Goal: Task Accomplishment & Management: Manage account settings

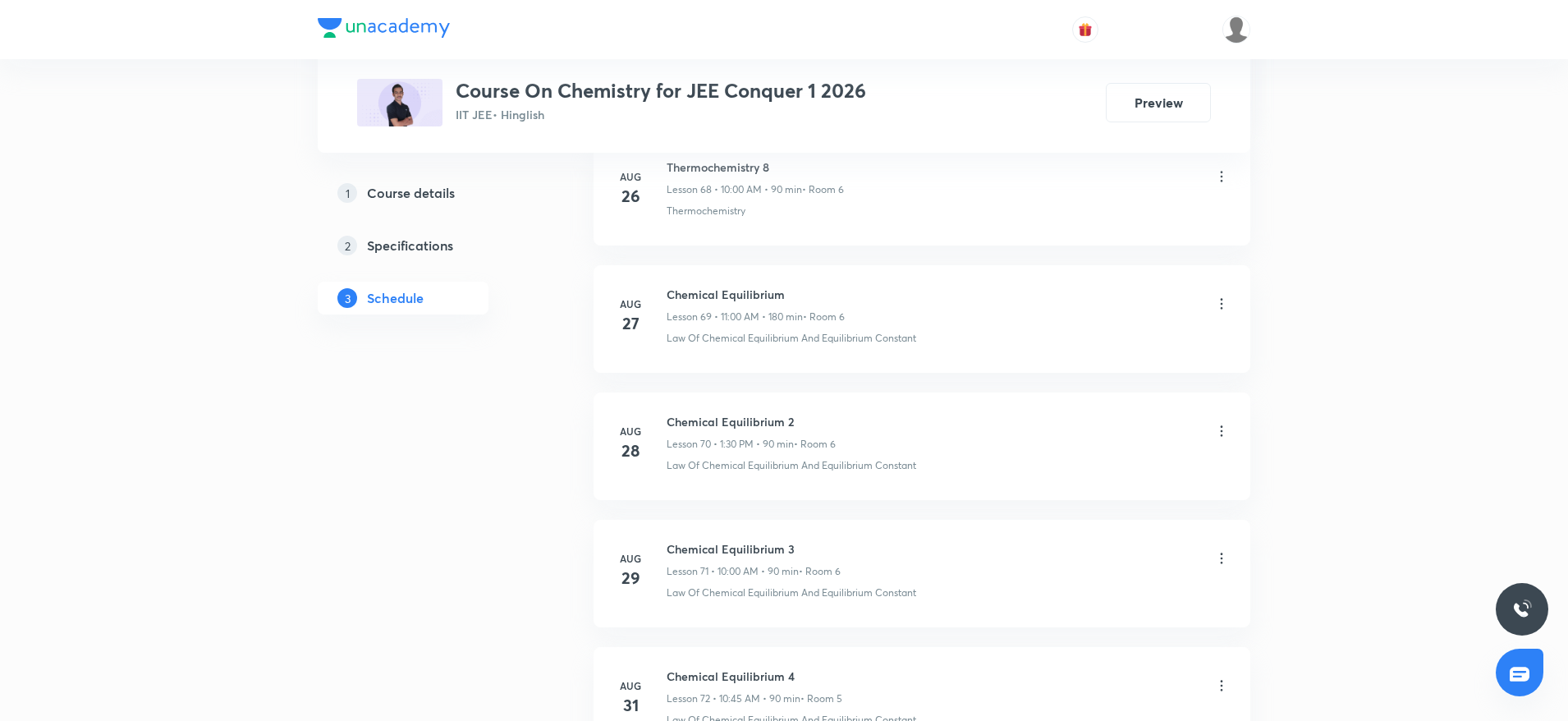
scroll to position [9886, 0]
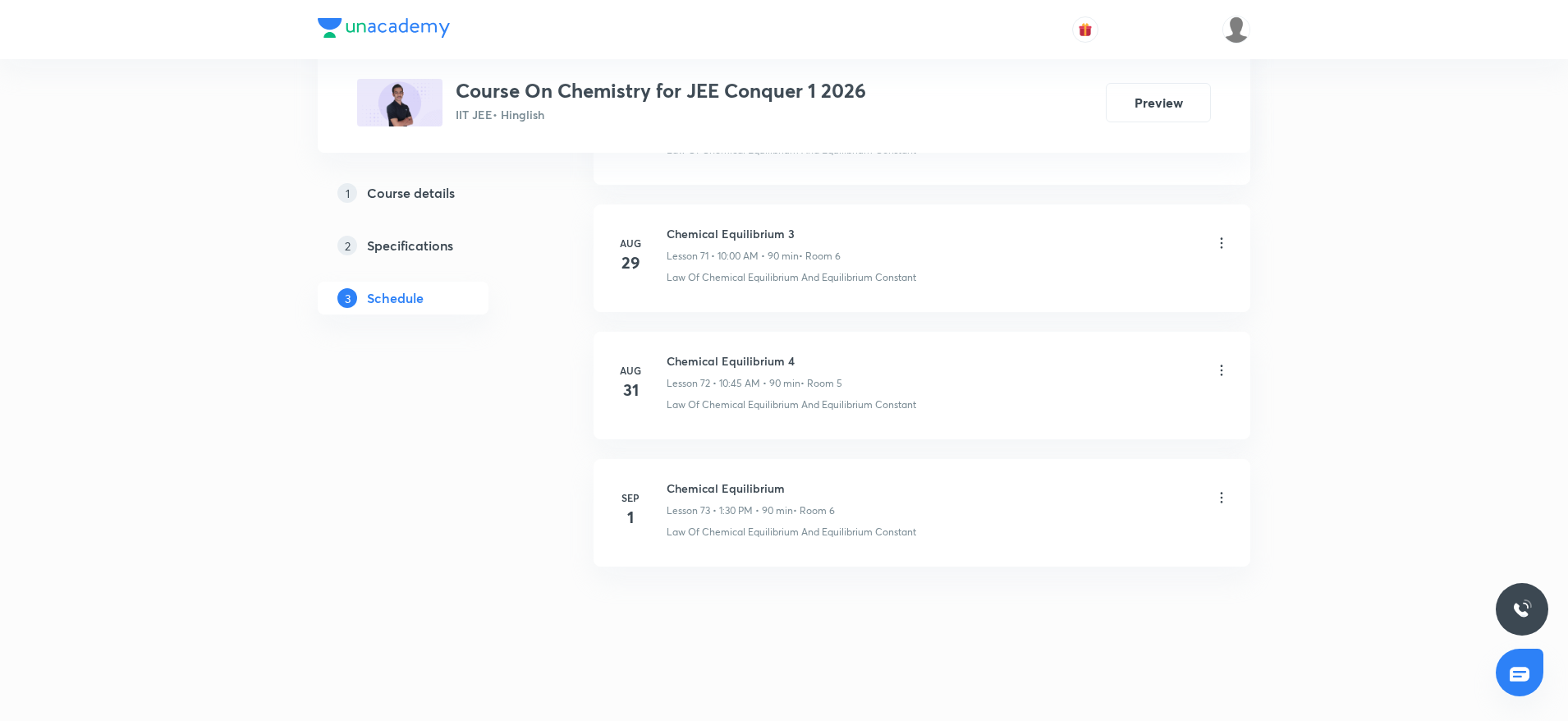
click at [737, 486] on h6 "Chemical Equilibrium" at bounding box center [750, 487] width 168 height 17
copy h6 "Chemical Equilibrium"
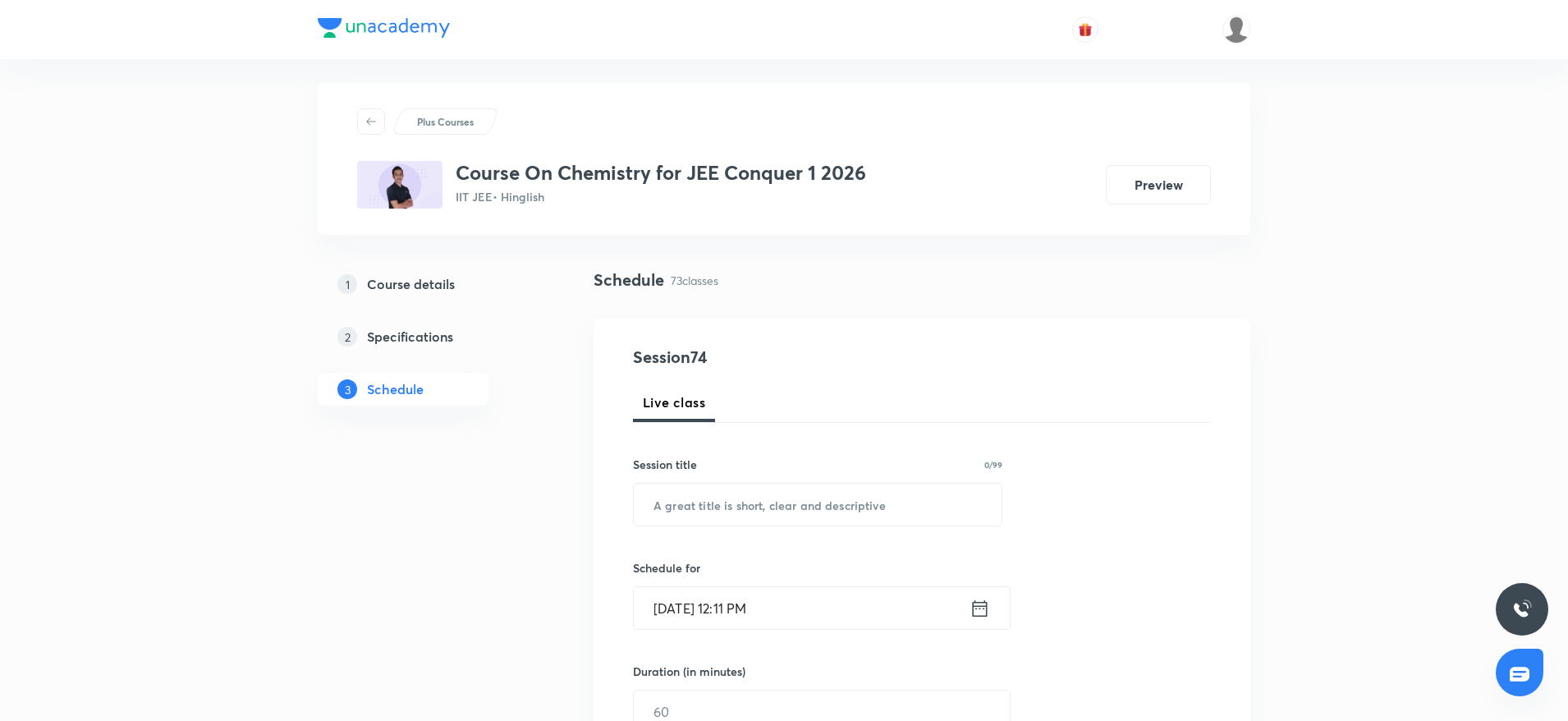
scroll to position [0, 0]
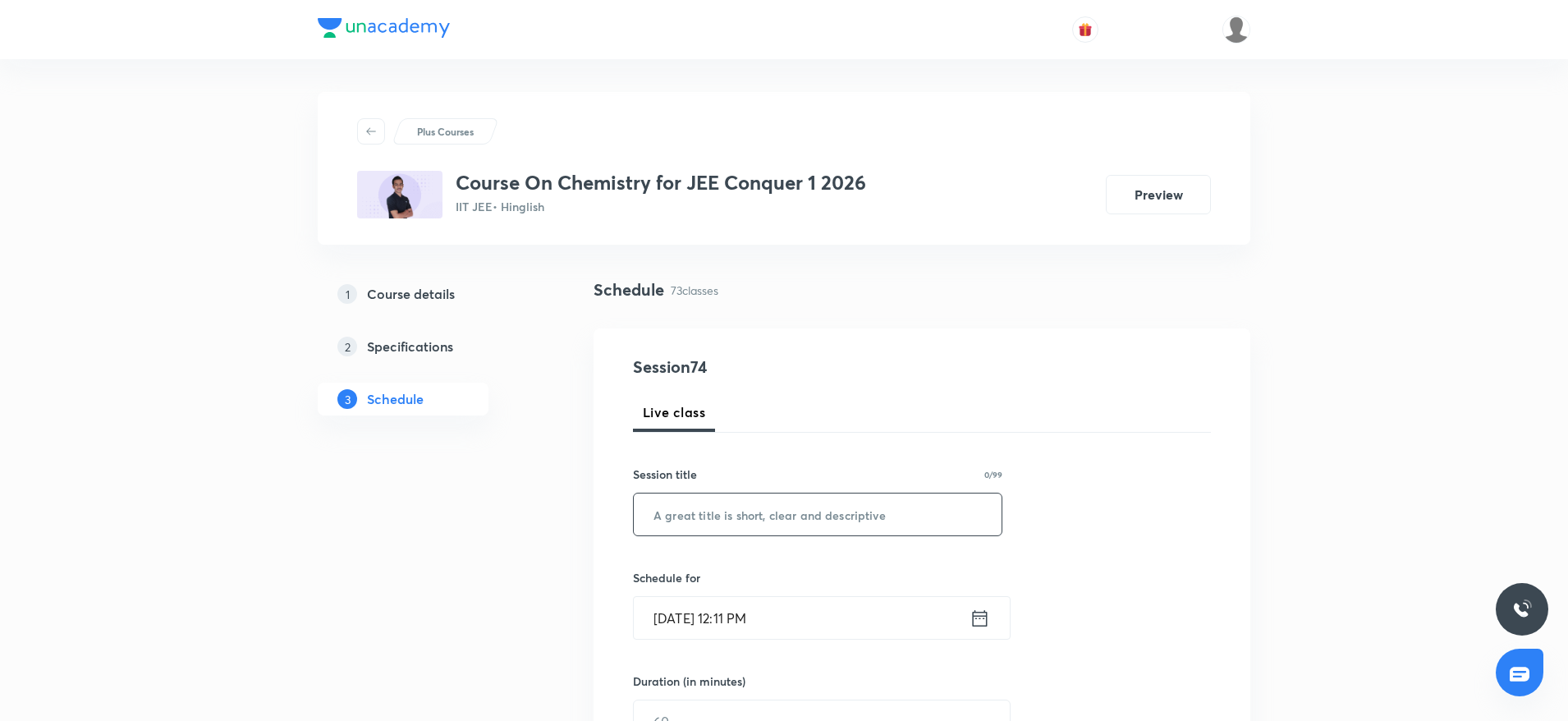
click at [713, 517] on input "text" at bounding box center [817, 515] width 368 height 42
paste input "Chemical Equilibrium"
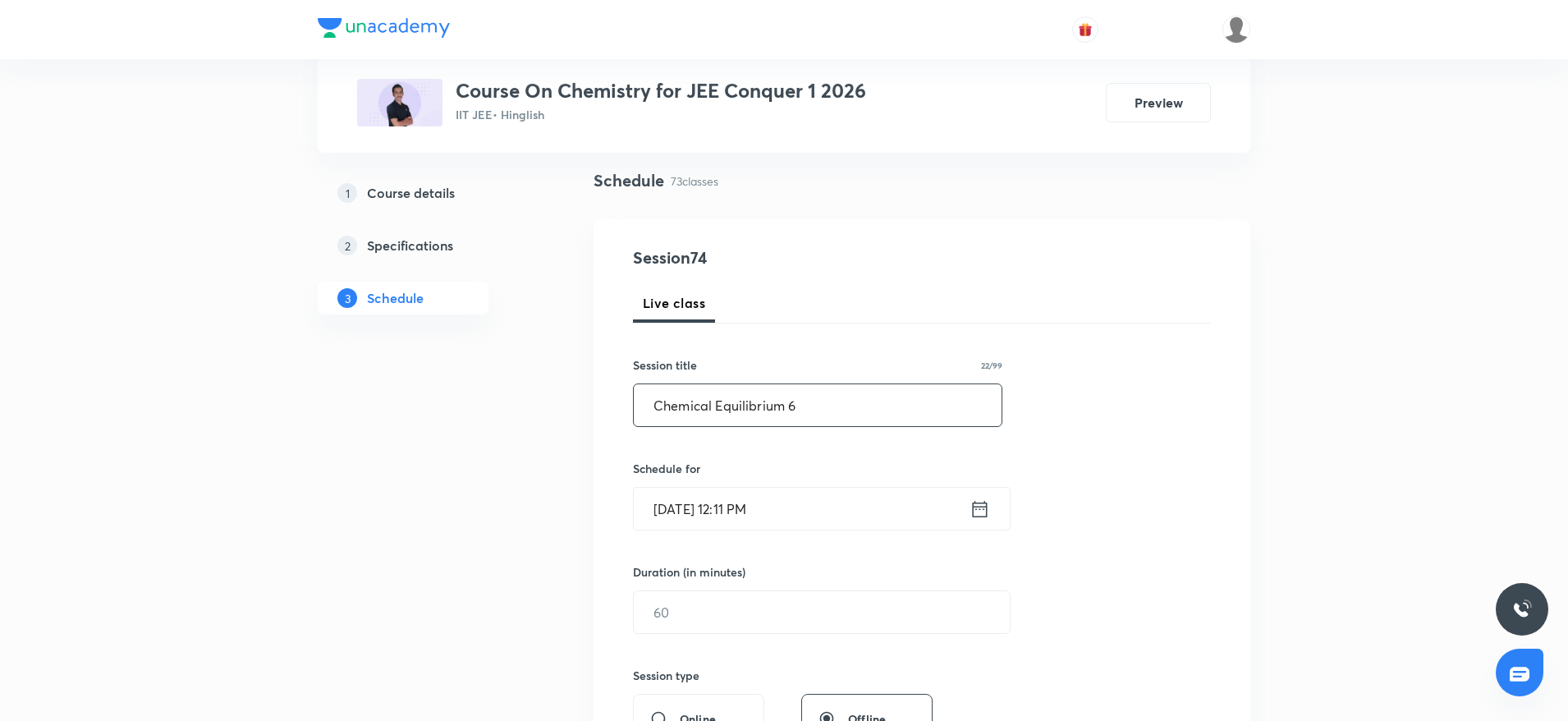
scroll to position [110, 0]
type input "Chemical Equilibrium 6"
click at [811, 505] on input "[DATE] 12:11 PM" at bounding box center [801, 507] width 336 height 42
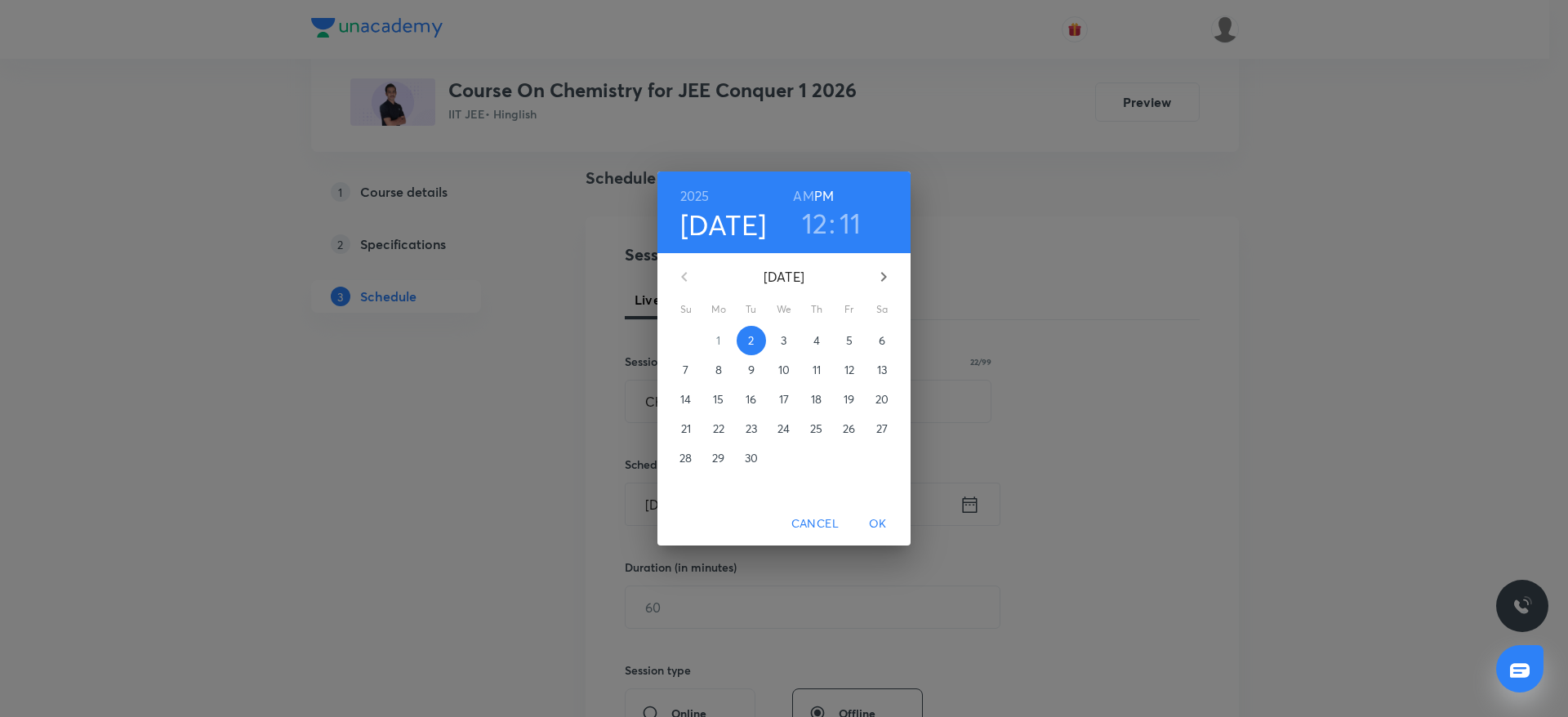
click at [850, 229] on h3 "11" at bounding box center [851, 223] width 22 height 34
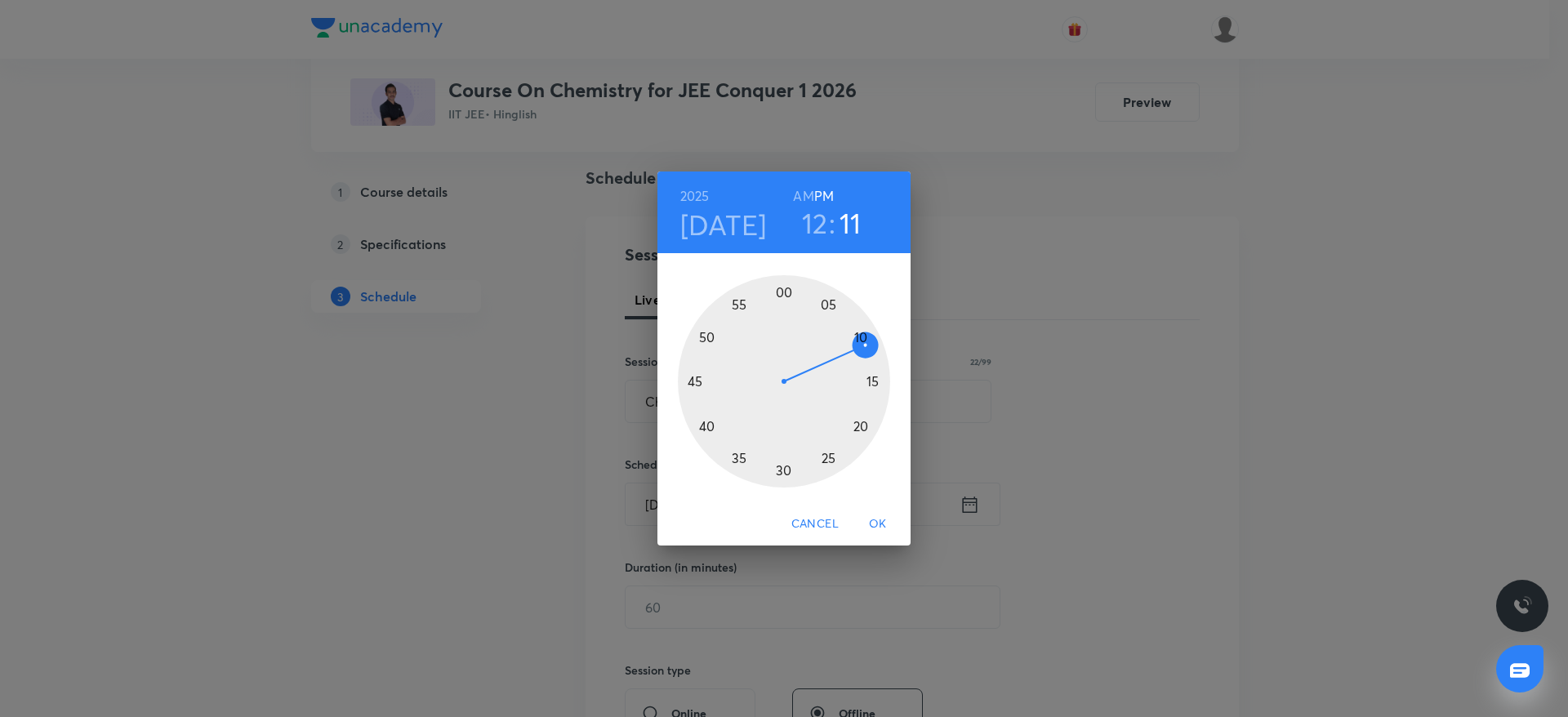
drag, startPoint x: 869, startPoint y: 346, endPoint x: 880, endPoint y: 371, distance: 27.3
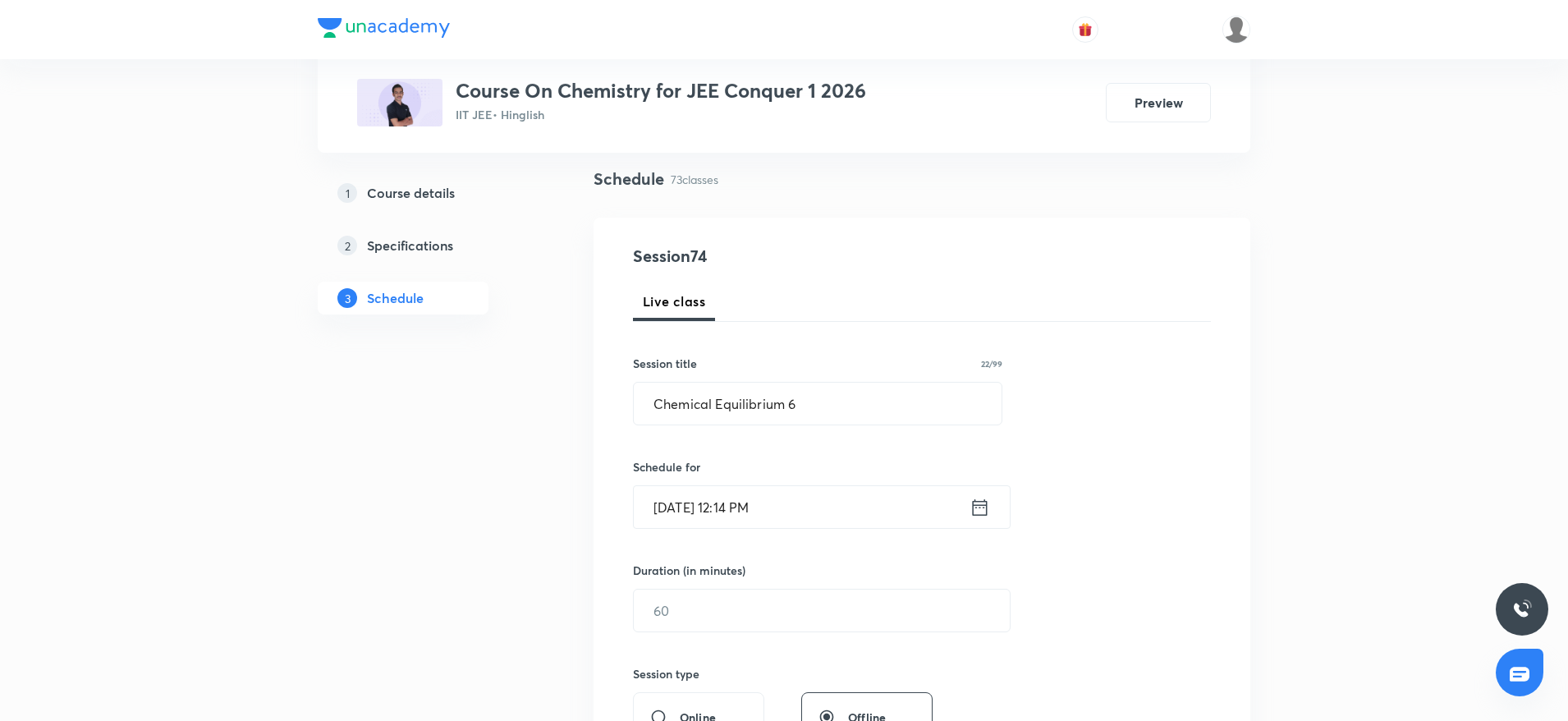
drag, startPoint x: 884, startPoint y: 373, endPoint x: 750, endPoint y: 369, distance: 134.1
click at [750, 369] on div "Session title 22/99" at bounding box center [818, 363] width 370 height 17
click at [819, 504] on input "[DATE] 12:14 PM" at bounding box center [801, 507] width 336 height 42
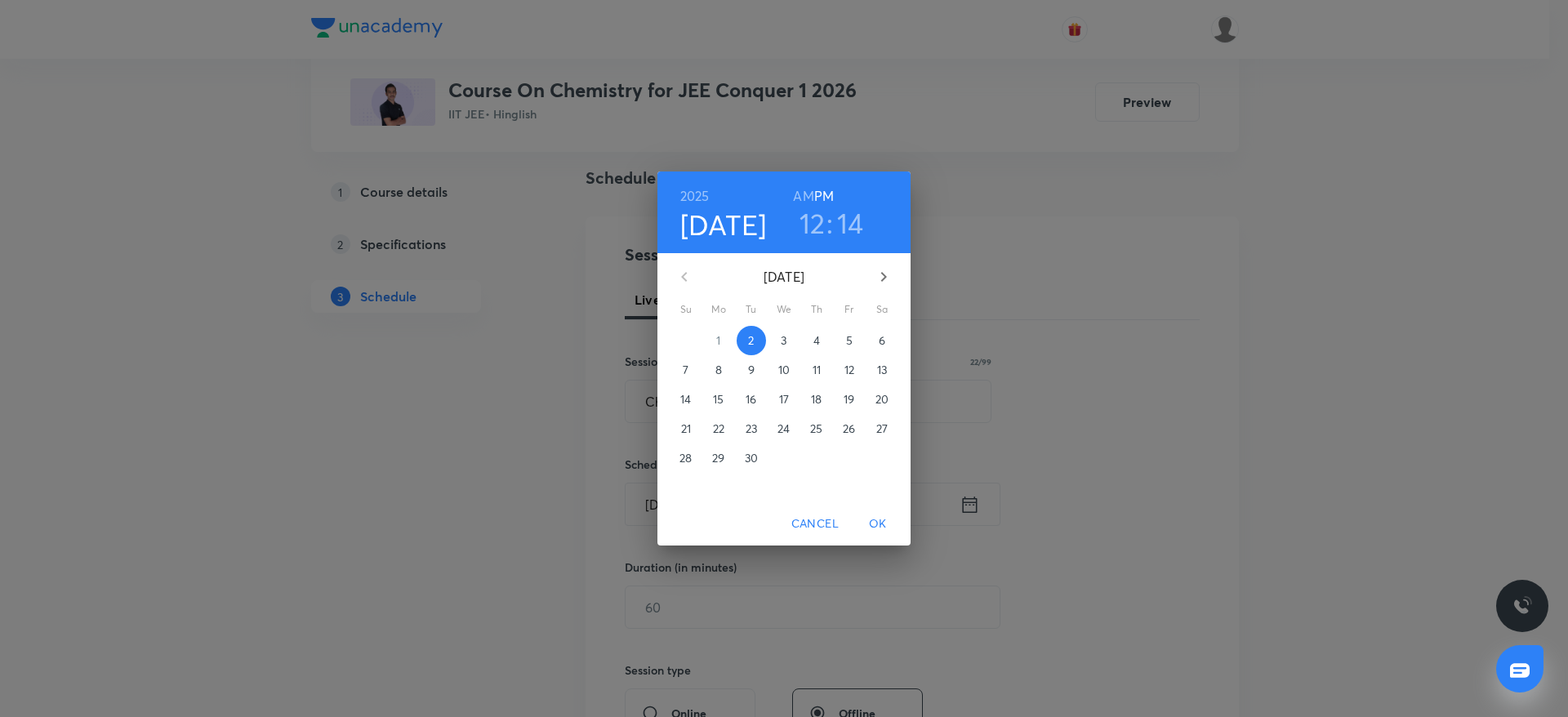
click at [838, 213] on h3 "14" at bounding box center [851, 223] width 27 height 34
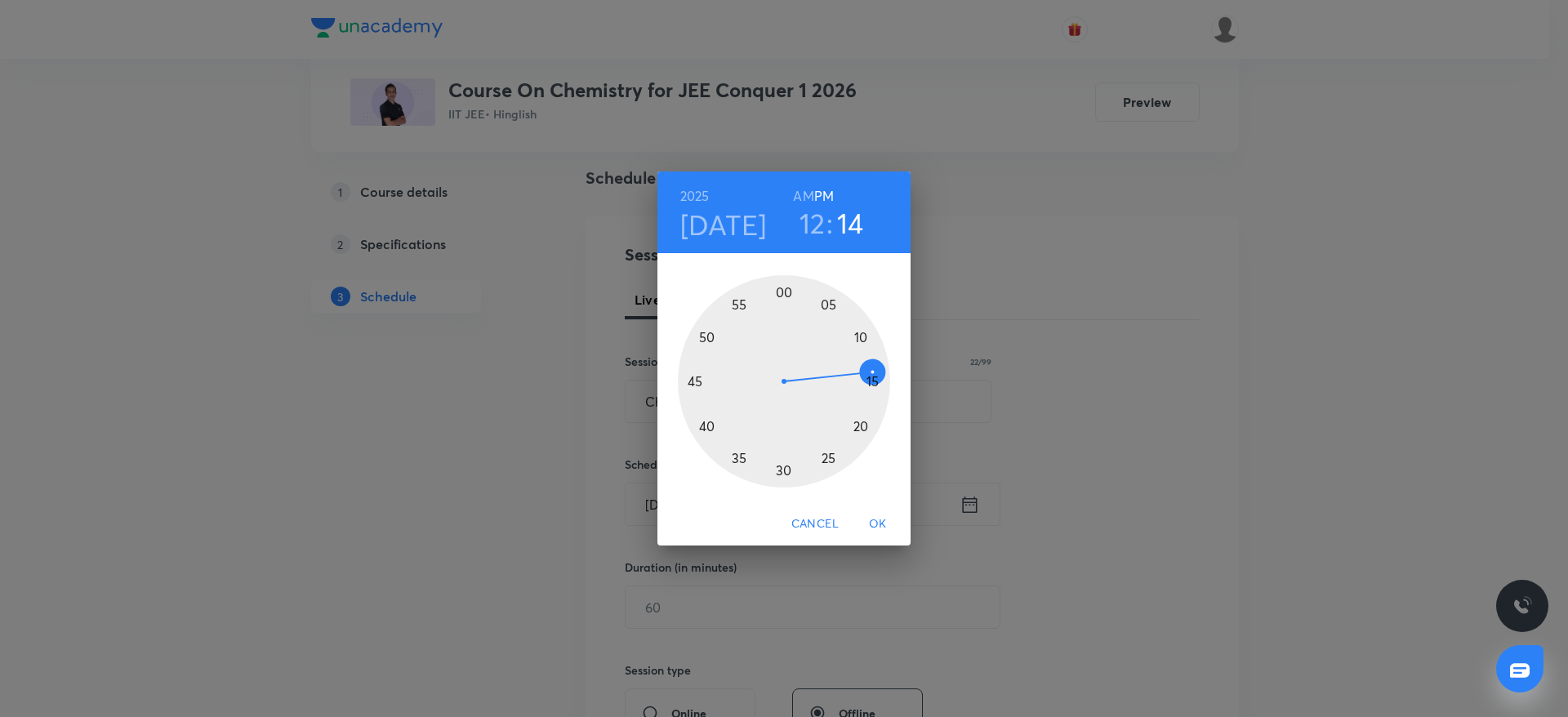
click at [1043, 321] on div "[DATE] 12 : 14 AM PM 00 05 10 15 20 25 30 35 40 45 50 55 Cancel OK" at bounding box center [784, 358] width 1568 height 717
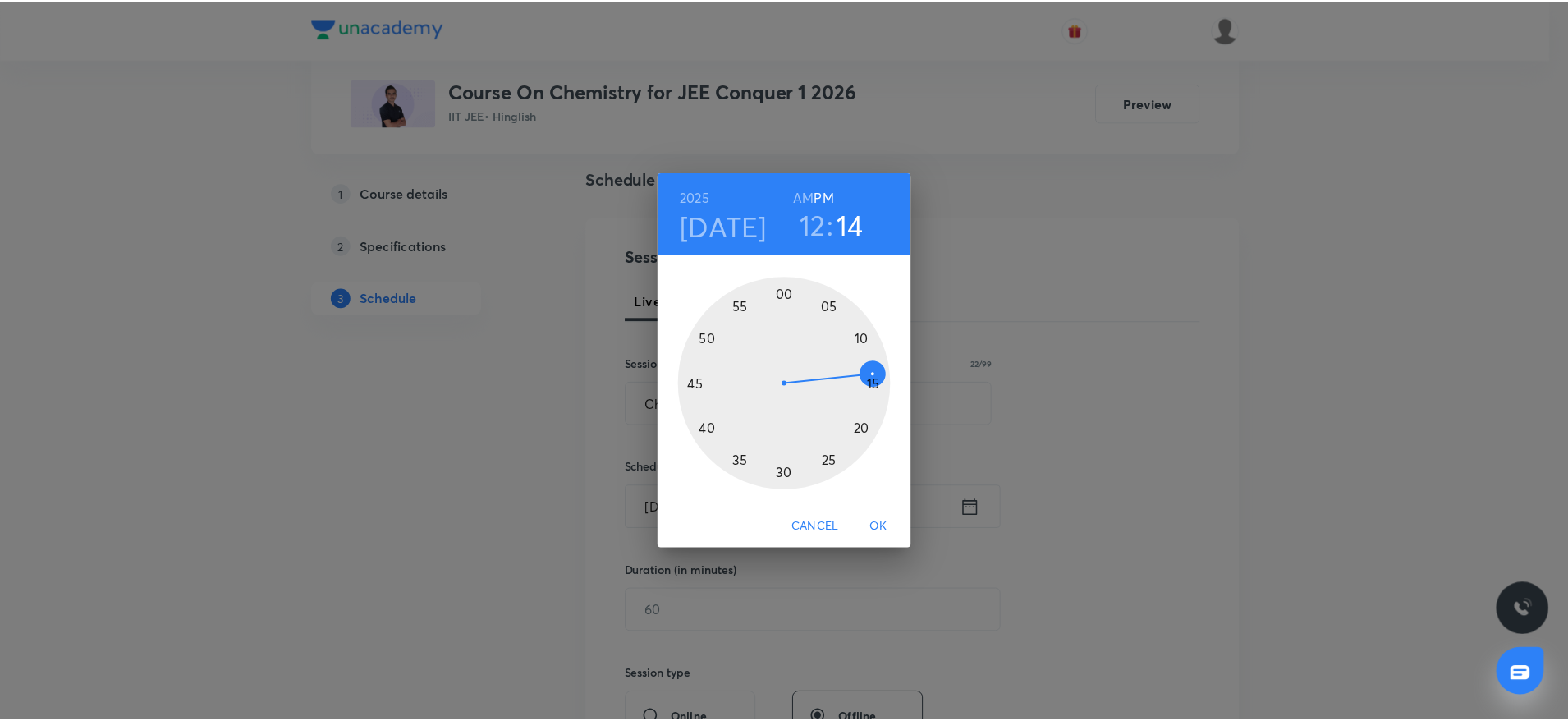
scroll to position [406, 0]
click at [691, 590] on input "text" at bounding box center [817, 611] width 376 height 42
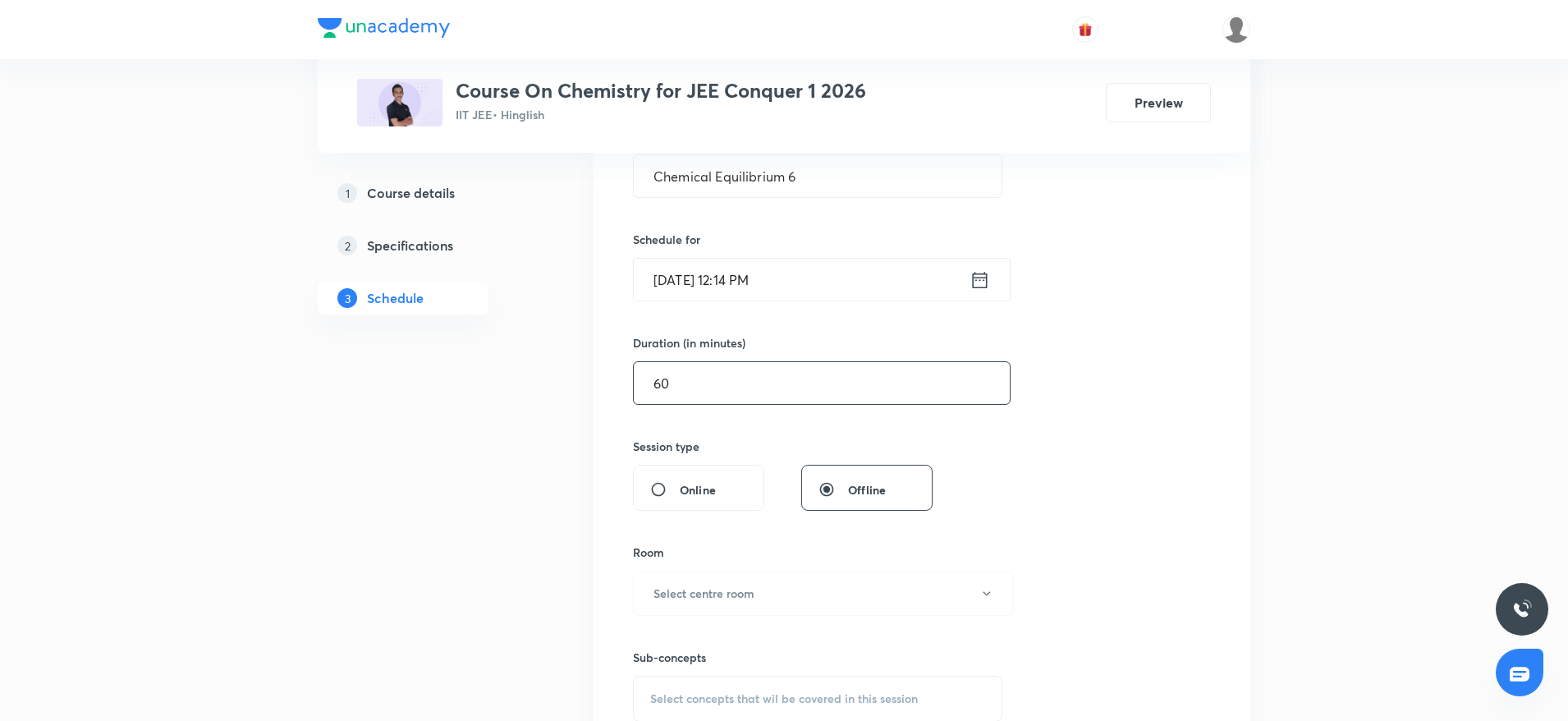
scroll to position [308, 0]
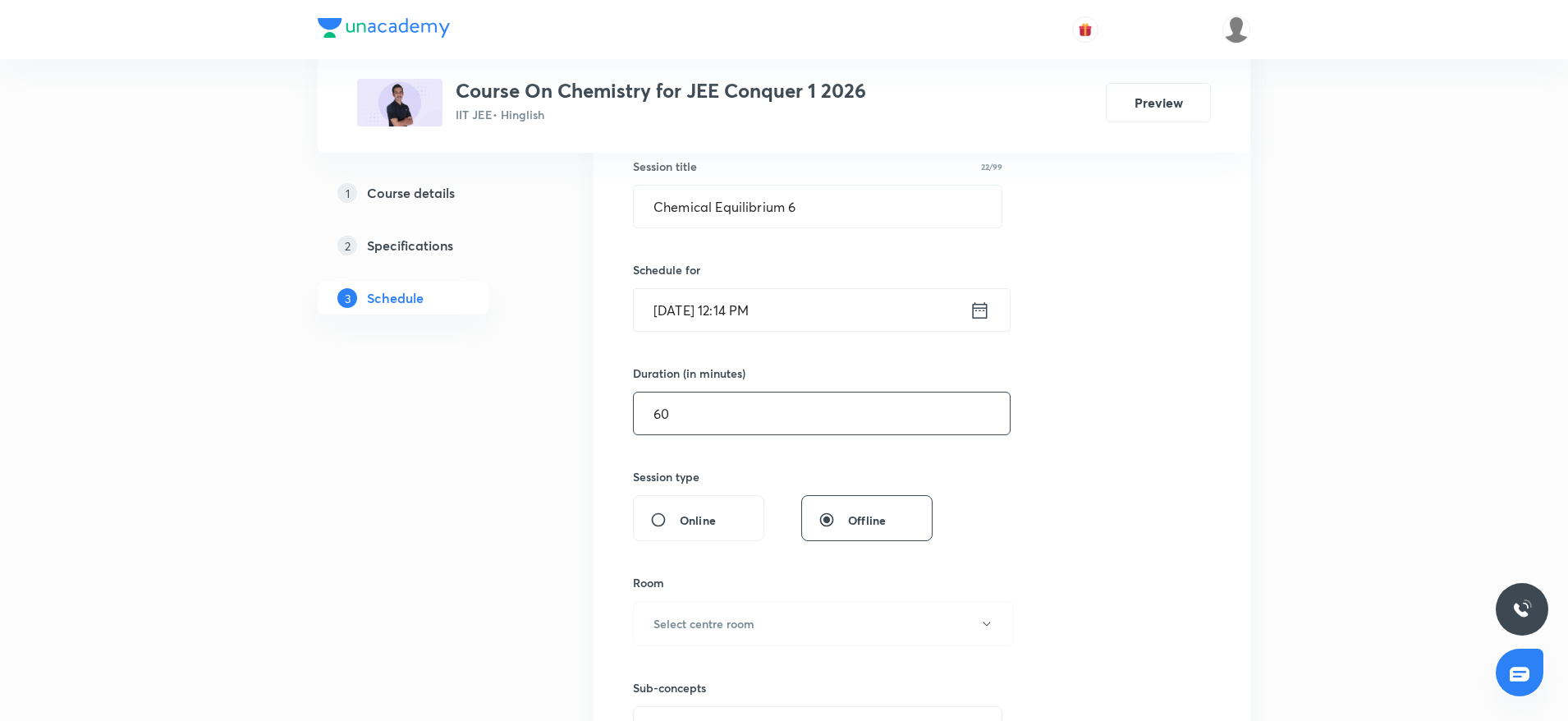
type input "6"
type input "0"
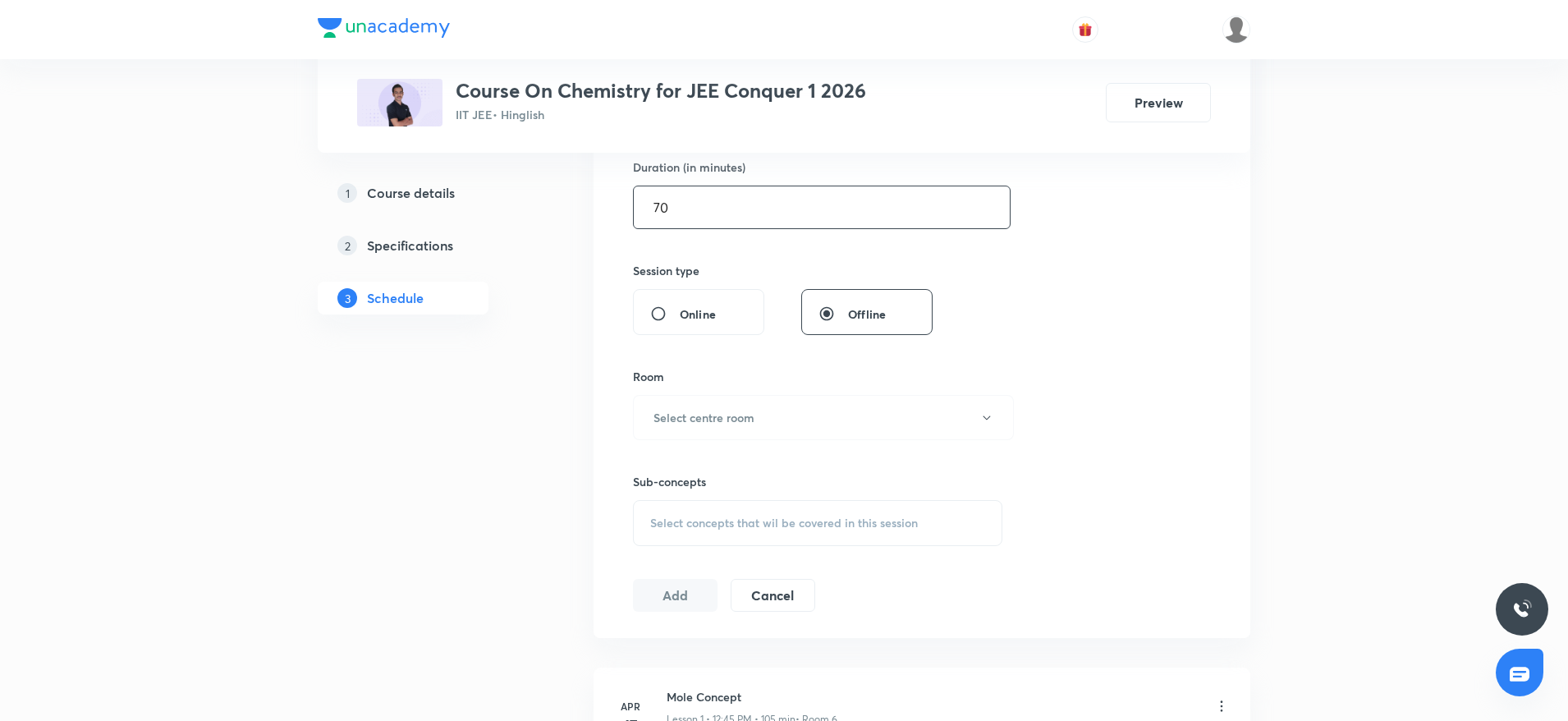
scroll to position [517, 0]
type input "70"
click at [694, 417] on h6 "Select centre room" at bounding box center [704, 413] width 101 height 17
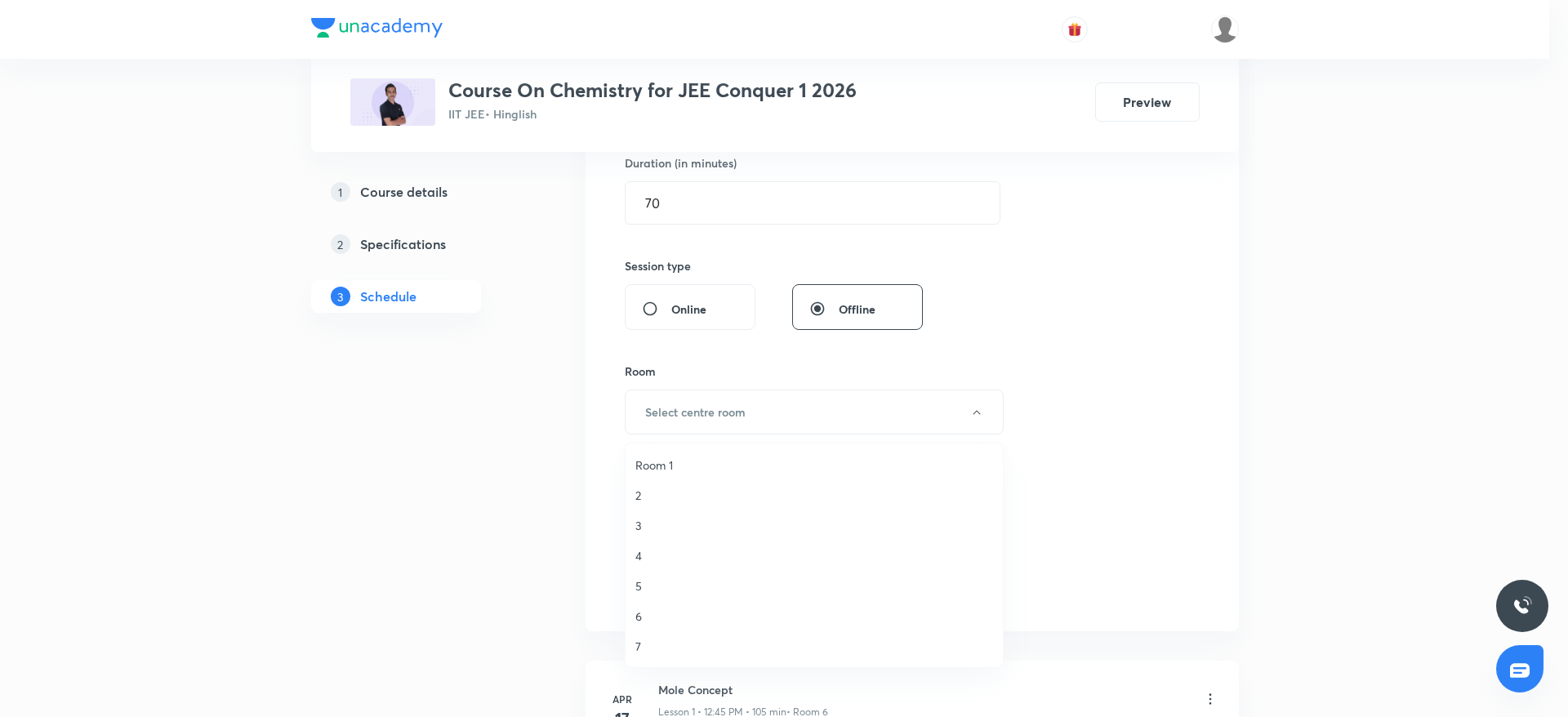
click at [639, 619] on span "6" at bounding box center [814, 615] width 358 height 17
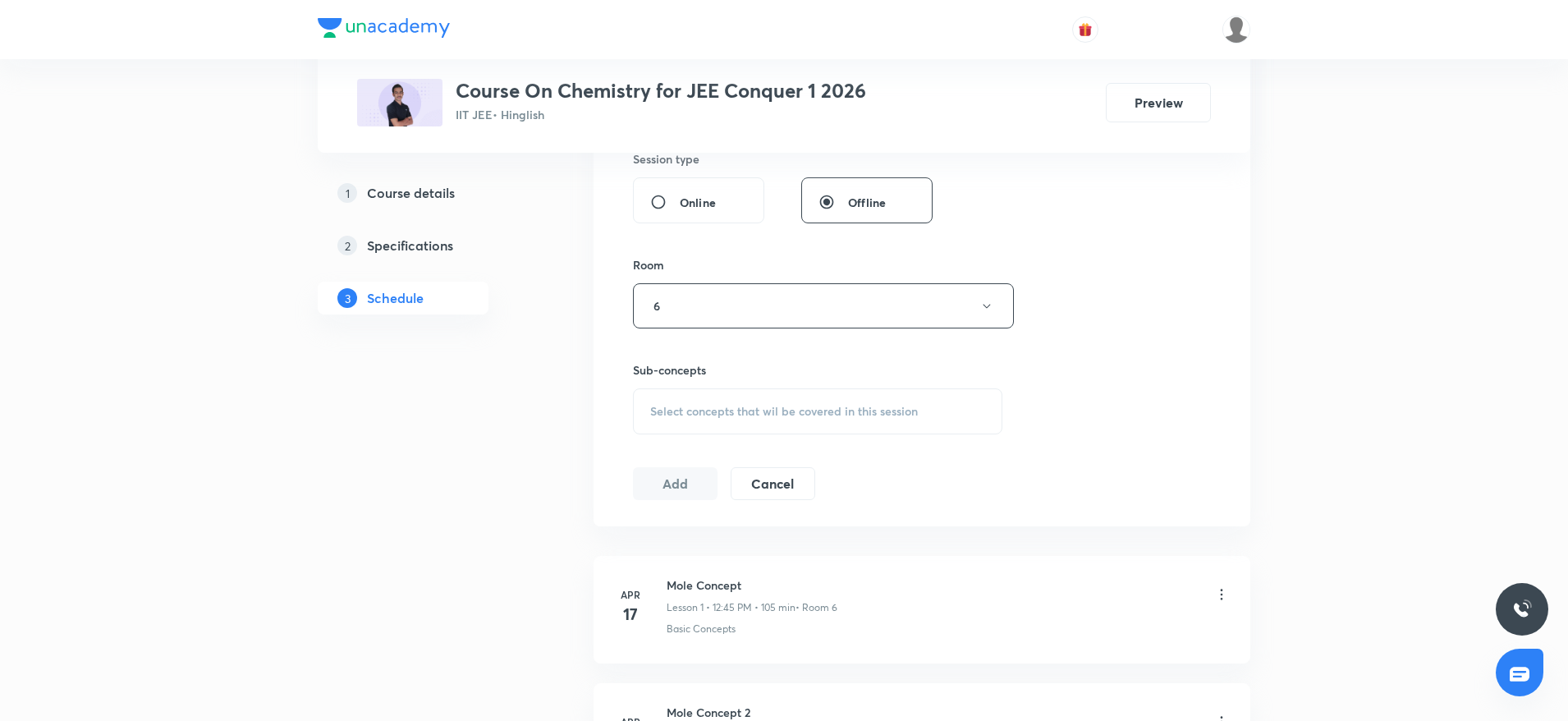
scroll to position [685, 0]
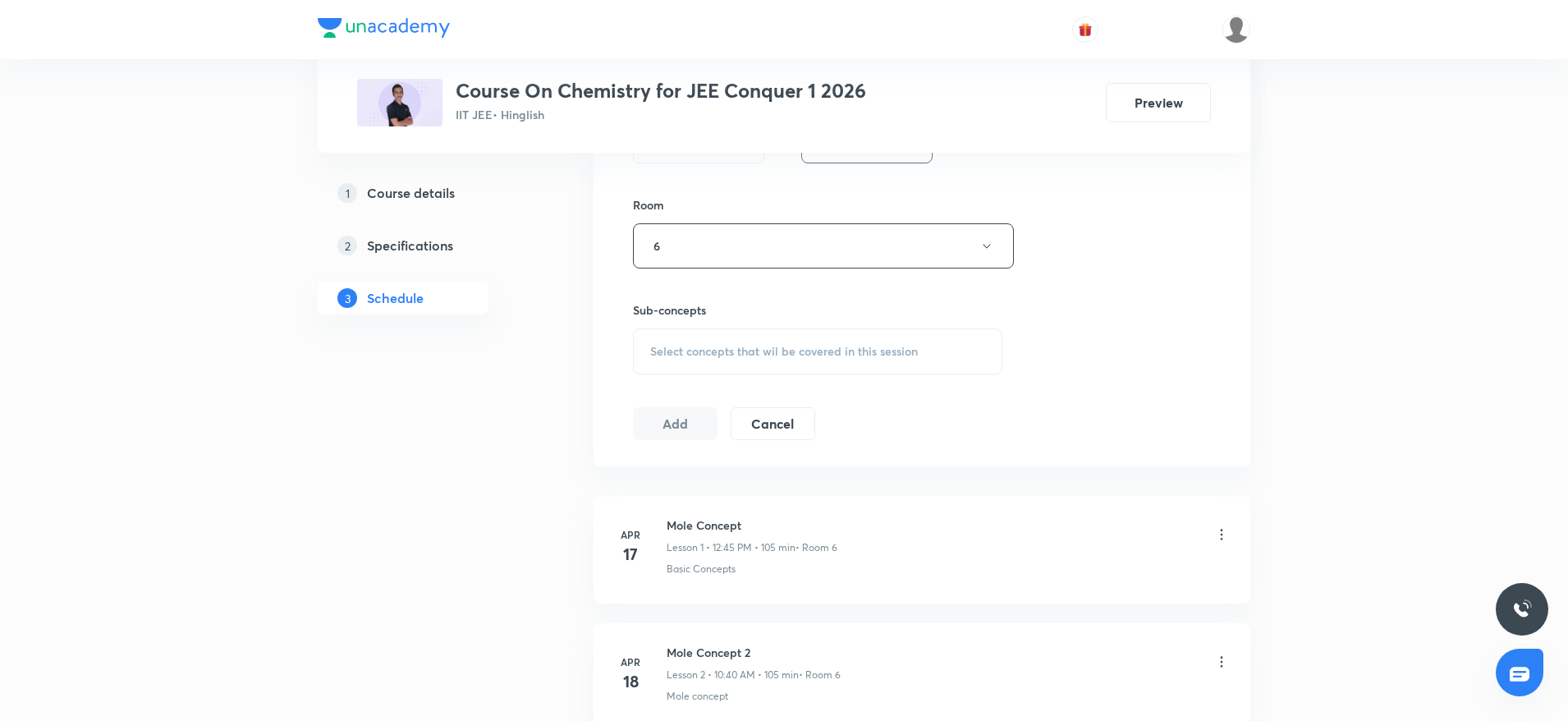
click at [688, 348] on span "Select concepts that wil be covered in this session" at bounding box center [783, 351] width 267 height 13
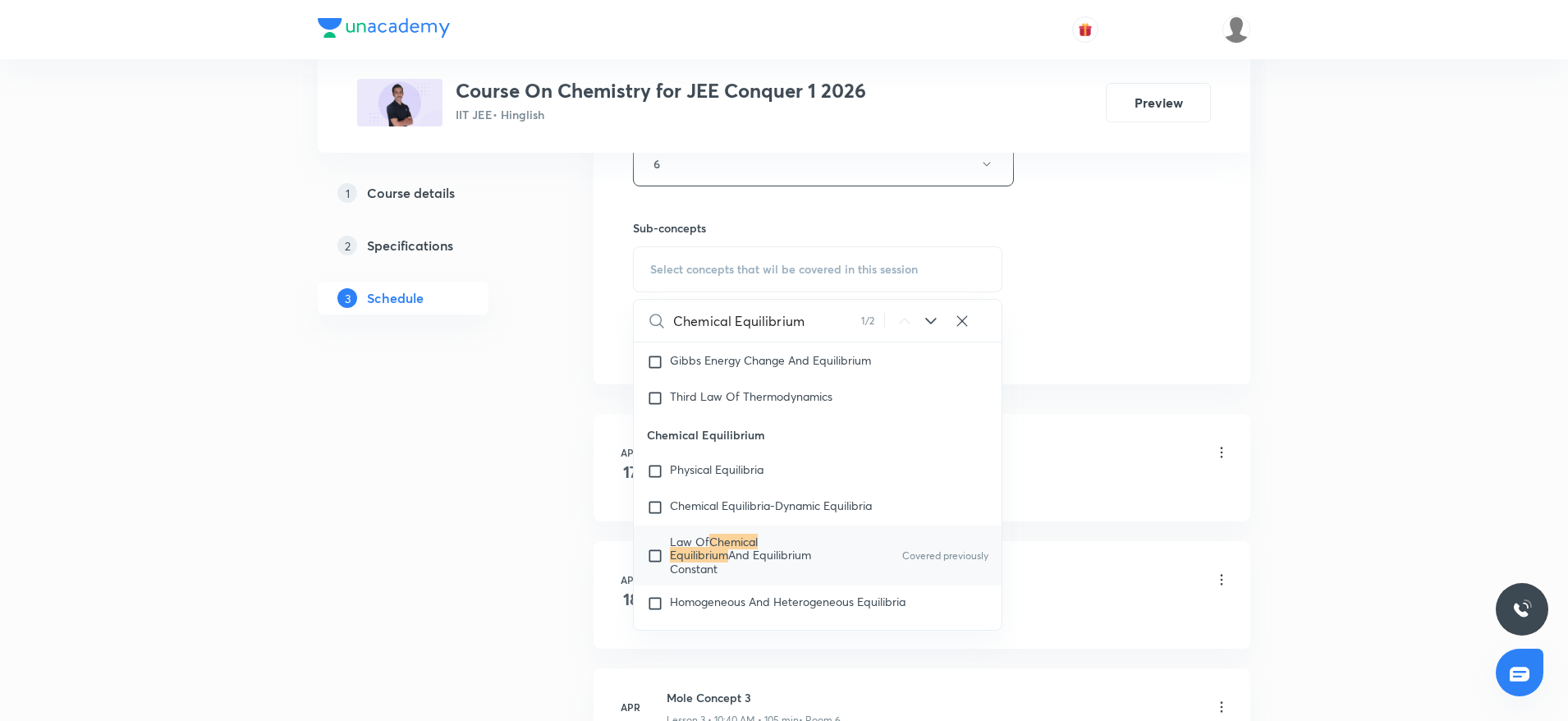
scroll to position [915, 0]
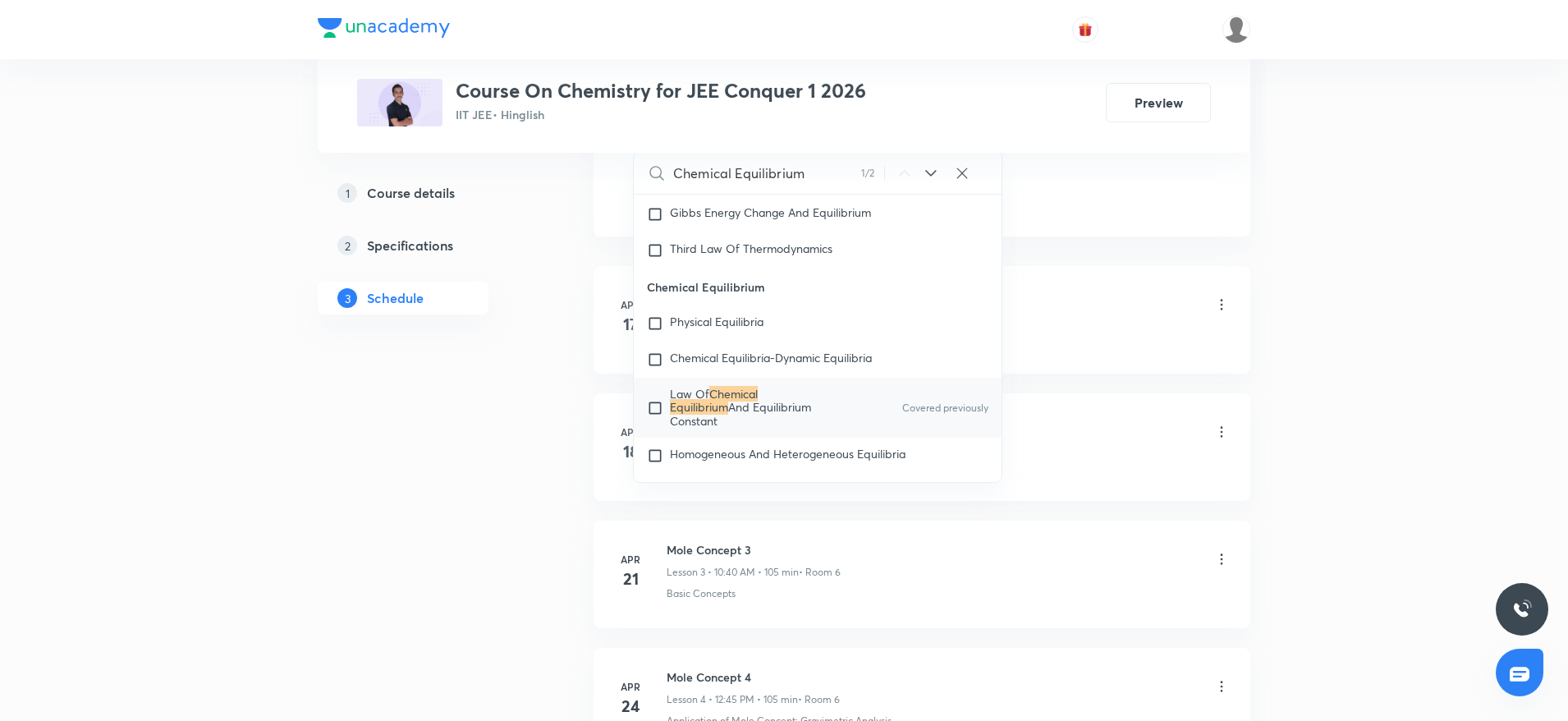
type input "Chemical Equilibrium"
click at [706, 402] on span "Law Of" at bounding box center [689, 393] width 39 height 16
checkbox input "true"
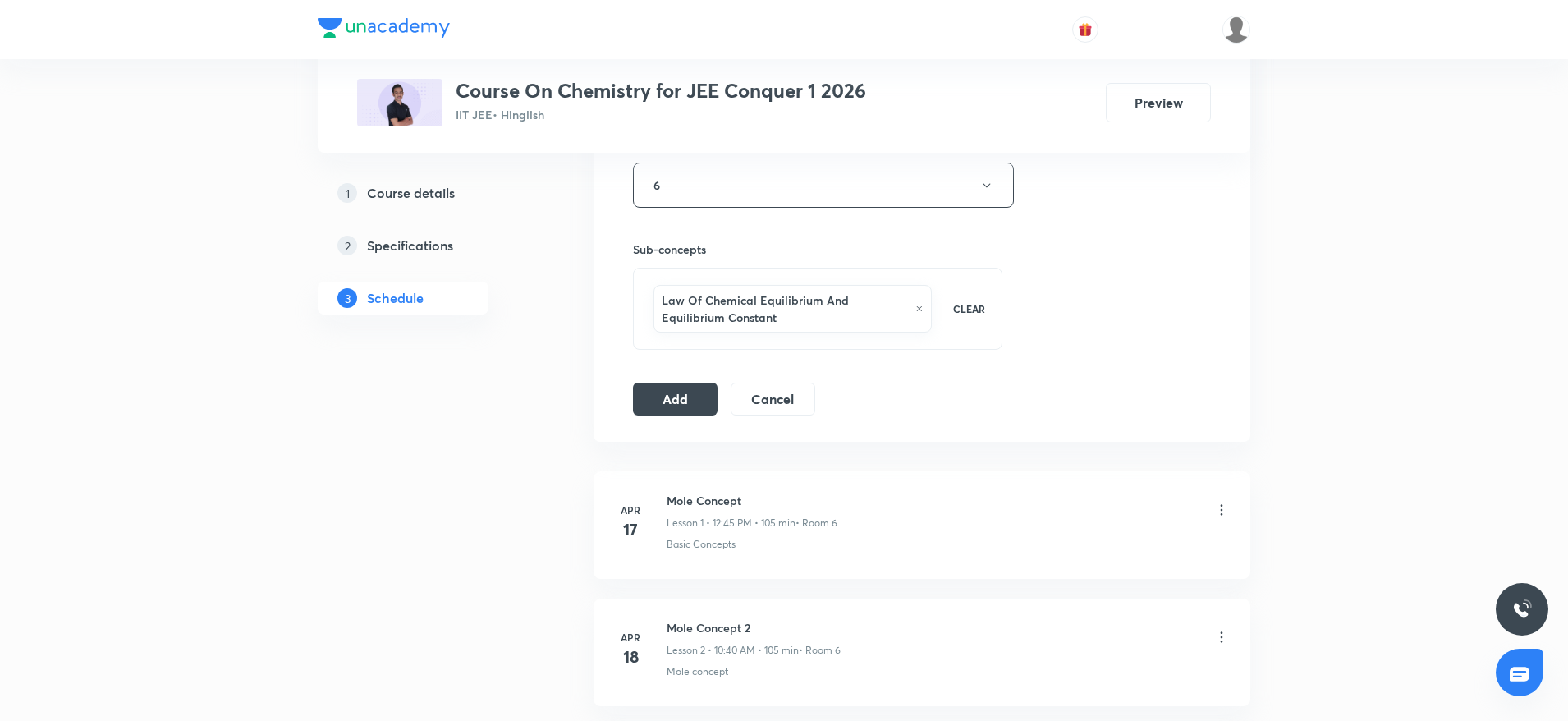
scroll to position [718, 0]
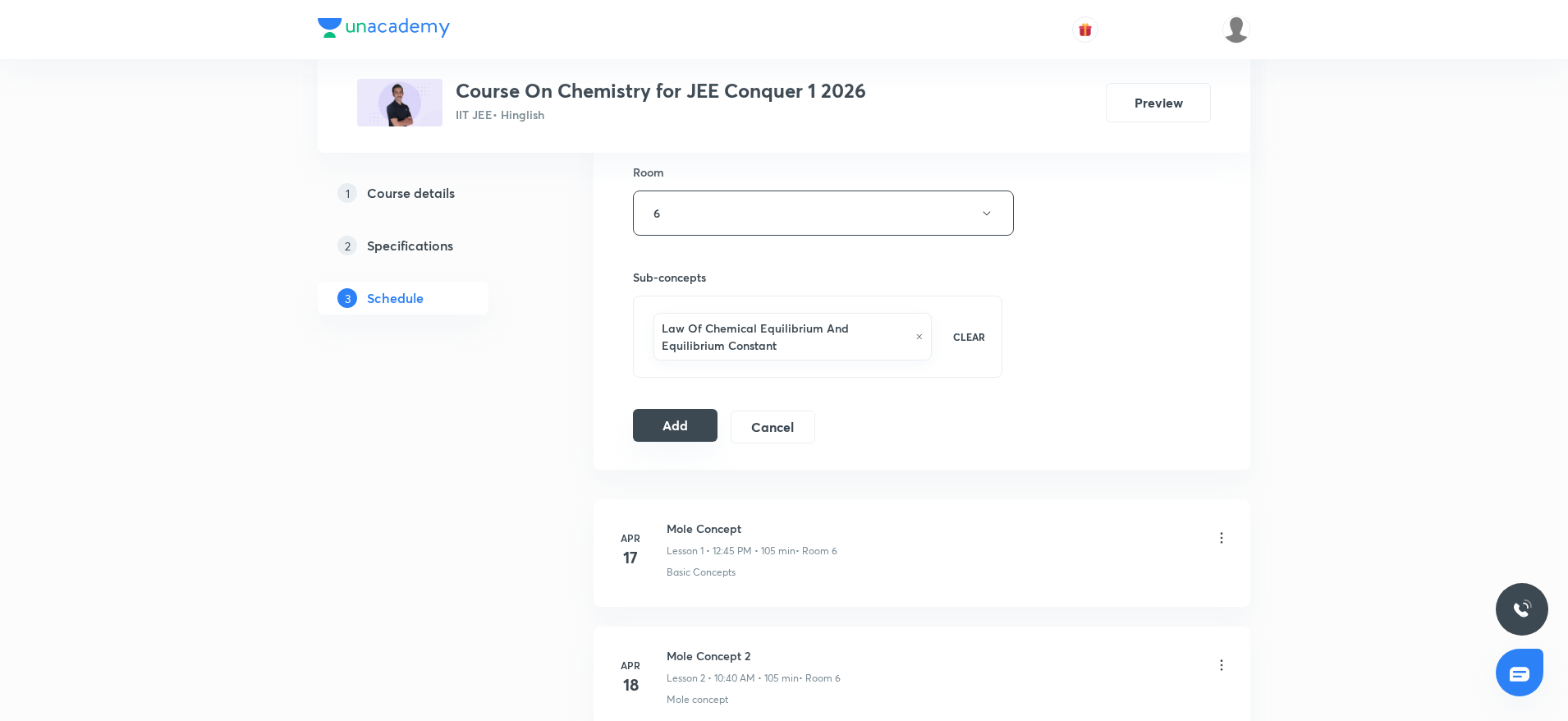
click at [677, 421] on button "Add" at bounding box center [675, 425] width 85 height 33
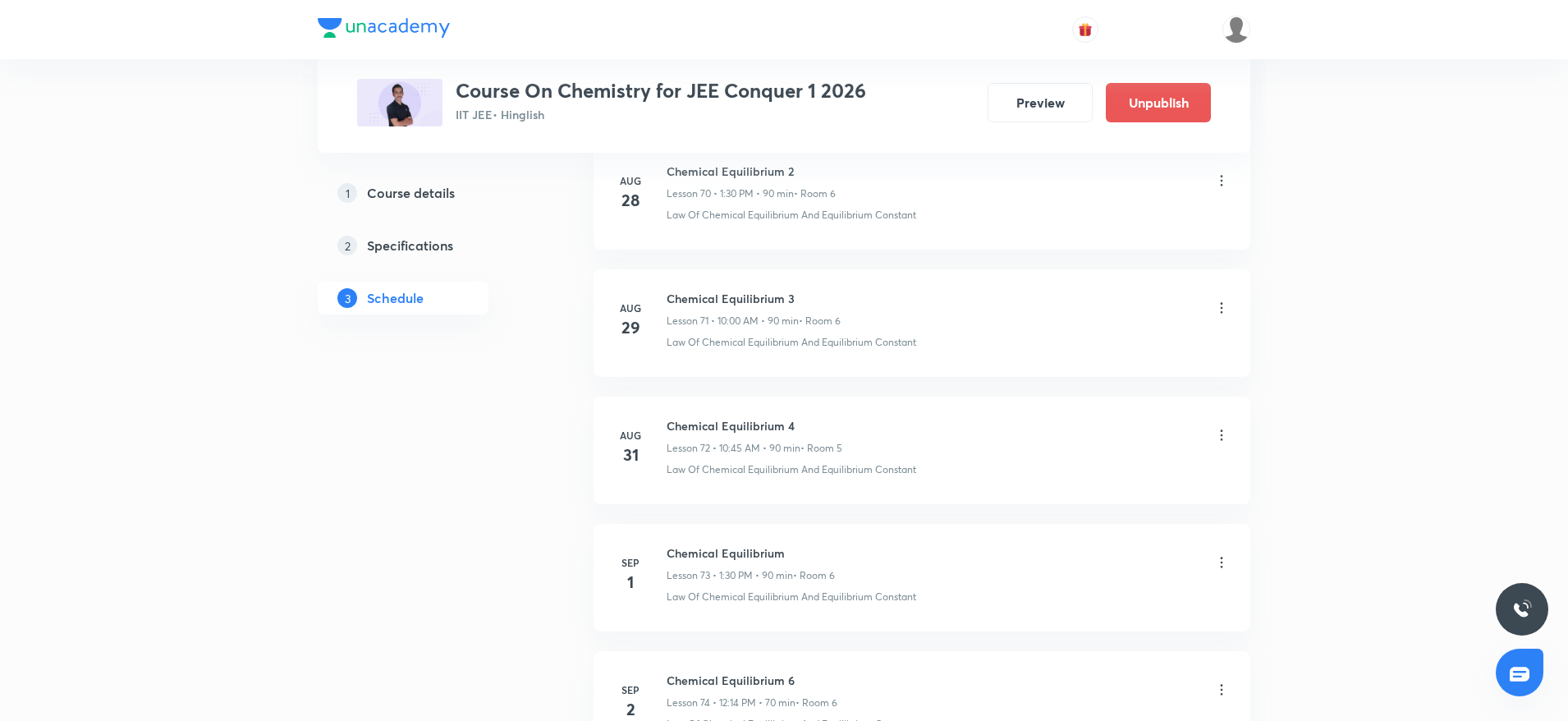
scroll to position [9259, 0]
